Goal: Check status

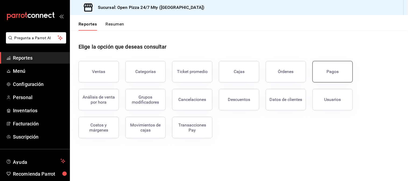
click at [342, 73] on button "Pagos" at bounding box center [333, 72] width 40 height 22
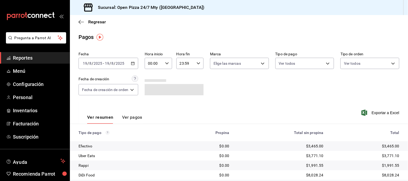
click at [134, 65] on \(Stroke\) "button" at bounding box center [132, 63] width 3 height 3
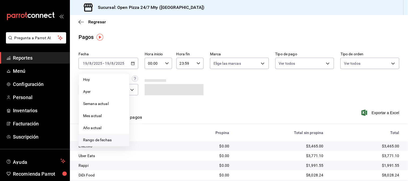
click at [107, 137] on li "Rango de fechas" at bounding box center [104, 140] width 50 height 12
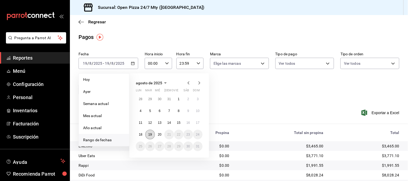
click at [148, 134] on button "19" at bounding box center [149, 135] width 9 height 10
click at [159, 134] on abbr "20" at bounding box center [159, 135] width 3 height 4
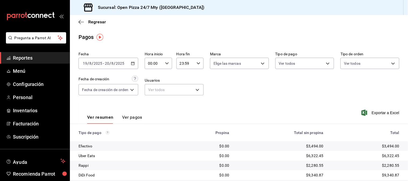
click at [169, 66] on div "00:00 Hora inicio" at bounding box center [158, 63] width 27 height 11
click at [155, 100] on button "11" at bounding box center [152, 100] width 11 height 11
type input "11:00"
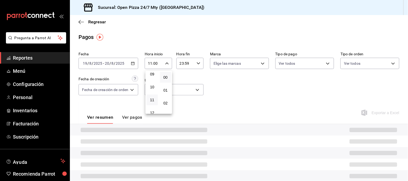
click at [257, 115] on div at bounding box center [204, 90] width 408 height 181
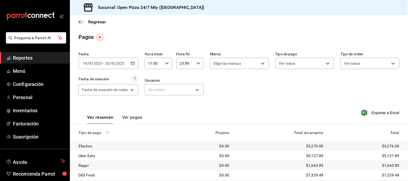
click at [258, 116] on div "00 01 02 03 04 05 06 07 08 09 10 11 12 13 14 15 16 17 18 19 20 21 22 23 00 01 0…" at bounding box center [204, 92] width 408 height 180
click at [187, 65] on input "23:59" at bounding box center [186, 63] width 18 height 11
click at [181, 109] on button "05" at bounding box center [183, 112] width 11 height 11
type input "05:59"
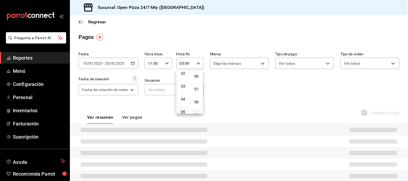
click at [251, 97] on div at bounding box center [204, 90] width 408 height 181
click at [251, 97] on div "00 01 02 03 04 05 06 07 08 09 10 11 12 13 14 15 16 17 18 19 20 21 22 23 00 01 0…" at bounding box center [204, 92] width 408 height 180
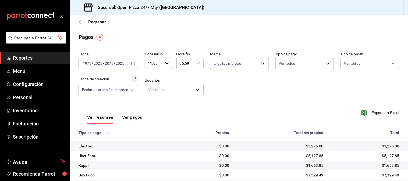
click at [251, 97] on div "Fecha [DATE] [DATE] - [DATE] [DATE] Hora inicio 11:00 Hora inicio Hora fin 05:5…" at bounding box center [239, 76] width 321 height 52
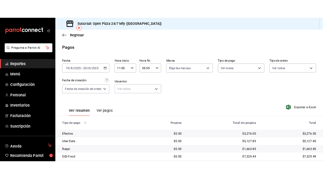
scroll to position [27, 0]
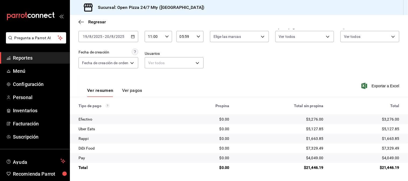
click at [330, 3] on div "Sucursal: Open Pizza 24/7 Mty ([GEOGRAPHIC_DATA])" at bounding box center [239, 7] width 338 height 15
